Goal: Download file/media

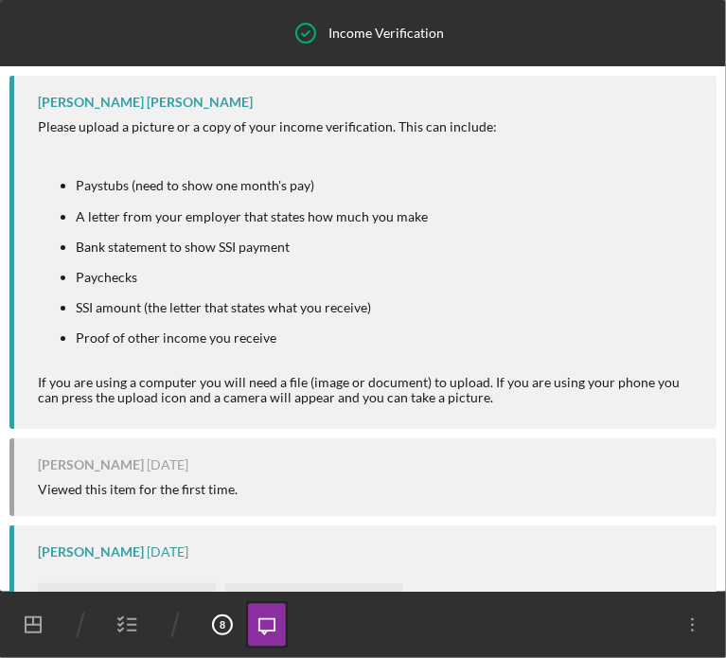
scroll to position [473, 0]
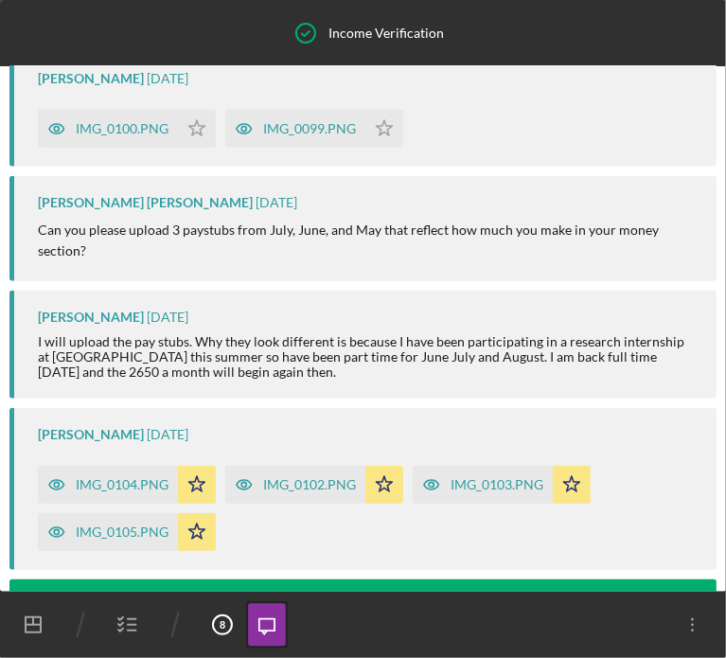
click at [129, 620] on icon "button" at bounding box center [127, 624] width 47 height 47
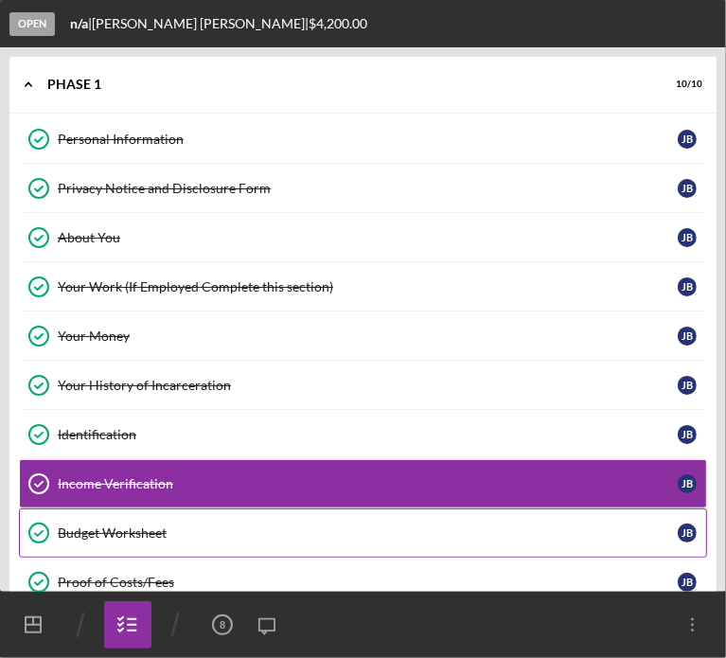
click at [106, 510] on link "Budget Worksheet Budget Worksheet [PERSON_NAME]" at bounding box center [363, 532] width 688 height 49
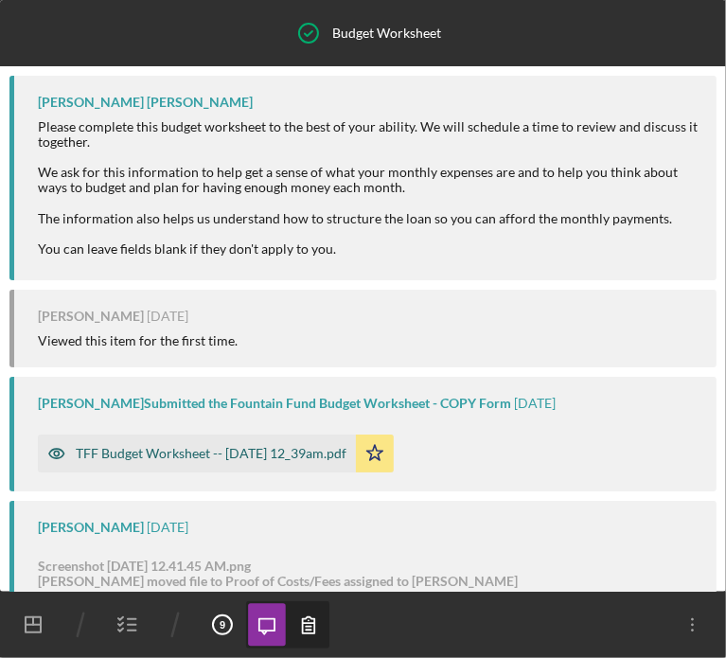
click at [204, 455] on div "TFF Budget Worksheet -- [DATE] 12_39am.pdf" at bounding box center [211, 453] width 271 height 15
